Goal: Find specific page/section: Find specific page/section

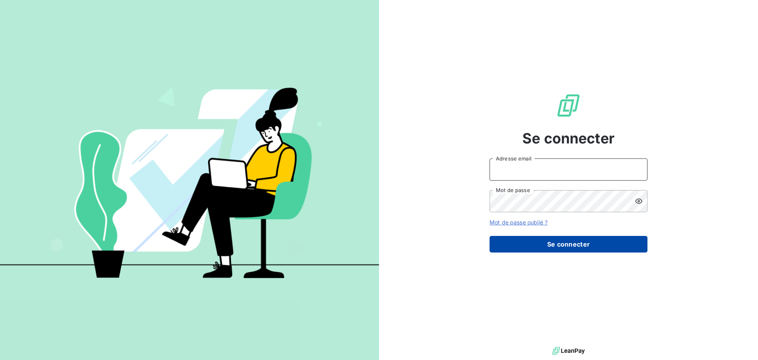
type input "[EMAIL_ADDRESS][DOMAIN_NAME]"
drag, startPoint x: 585, startPoint y: 247, endPoint x: 579, endPoint y: 235, distance: 13.1
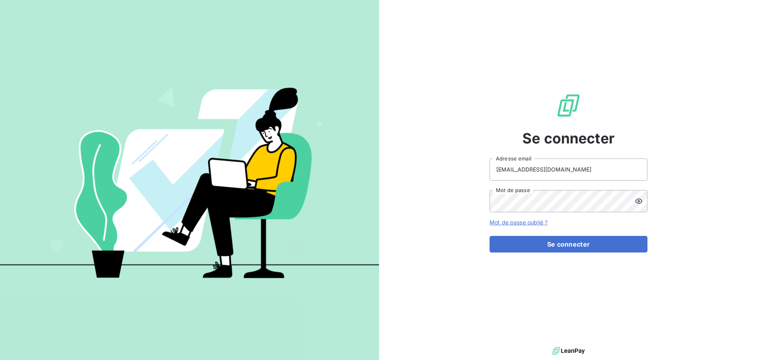
click at [585, 246] on button "Se connecter" at bounding box center [569, 244] width 158 height 17
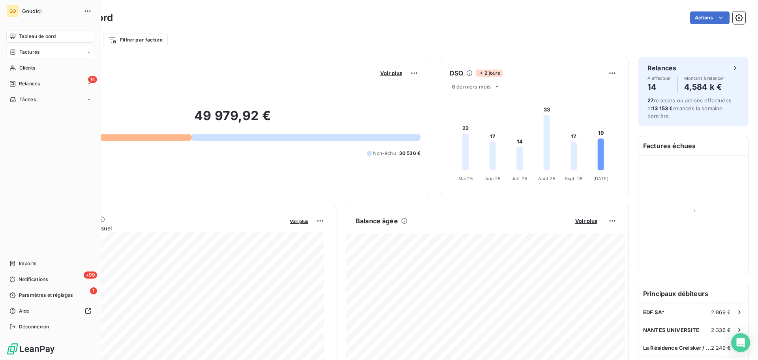
click at [19, 48] on div "Factures" at bounding box center [50, 52] width 88 height 13
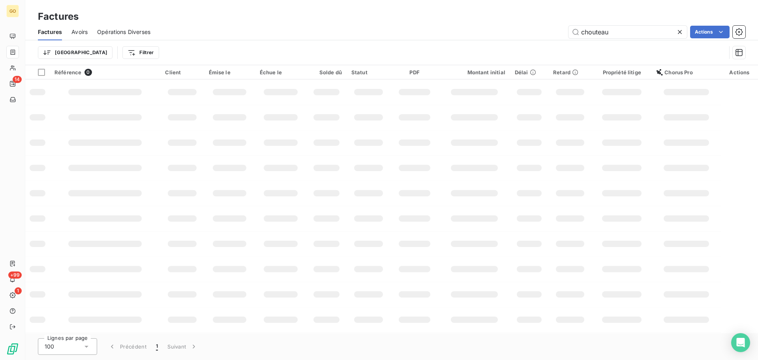
drag, startPoint x: 622, startPoint y: 34, endPoint x: 349, endPoint y: 40, distance: 273.0
click at [416, 35] on div "chouteau Actions" at bounding box center [453, 32] width 586 height 13
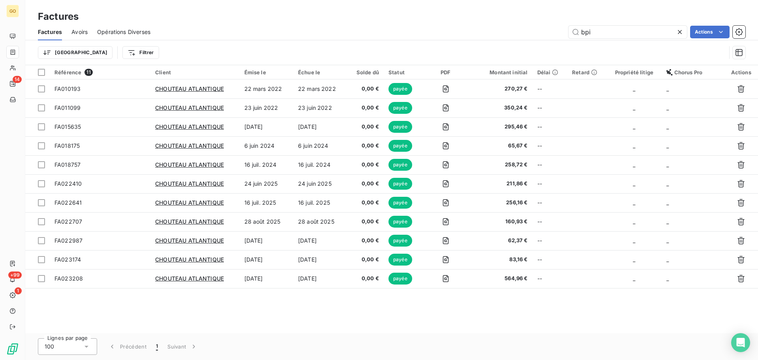
type input "bpi"
